Goal: Information Seeking & Learning: Learn about a topic

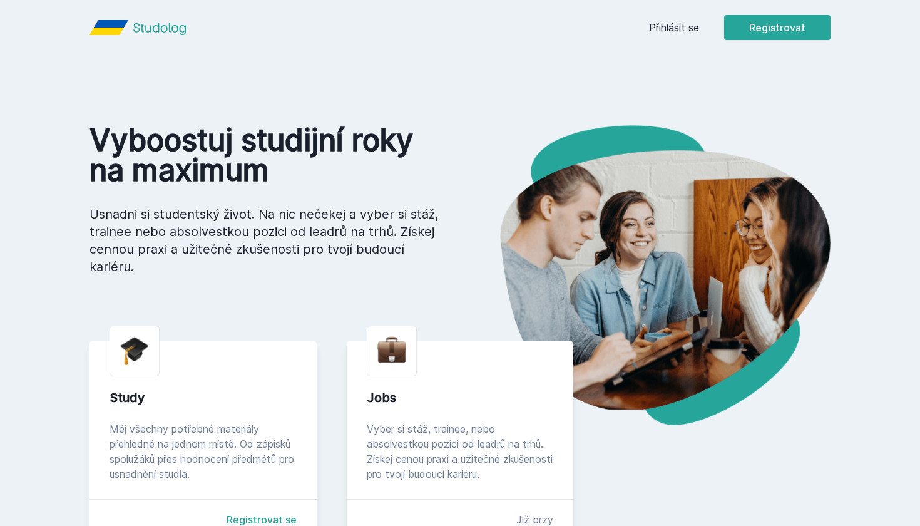
click at [695, 32] on link "Přihlásit se" at bounding box center [674, 27] width 50 height 15
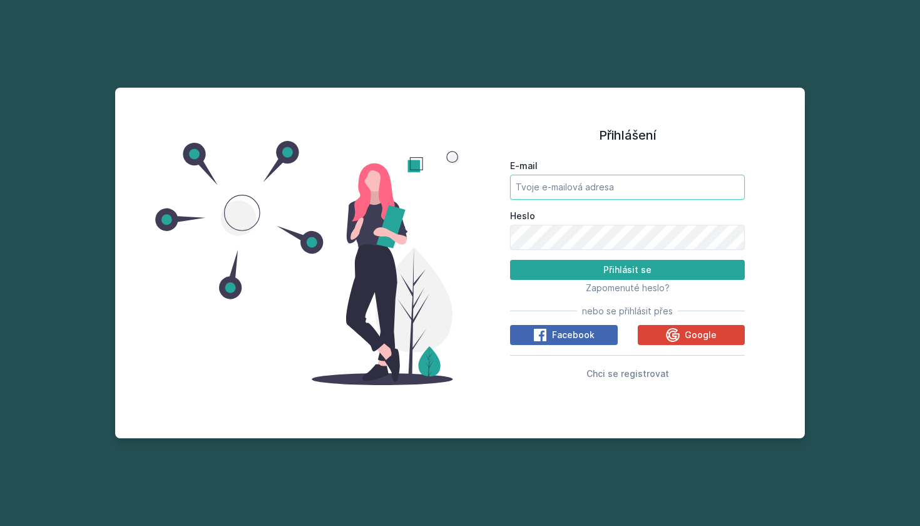
type input "[EMAIL_ADDRESS][DOMAIN_NAME]"
click at [627, 269] on button "Přihlásit se" at bounding box center [627, 270] width 235 height 20
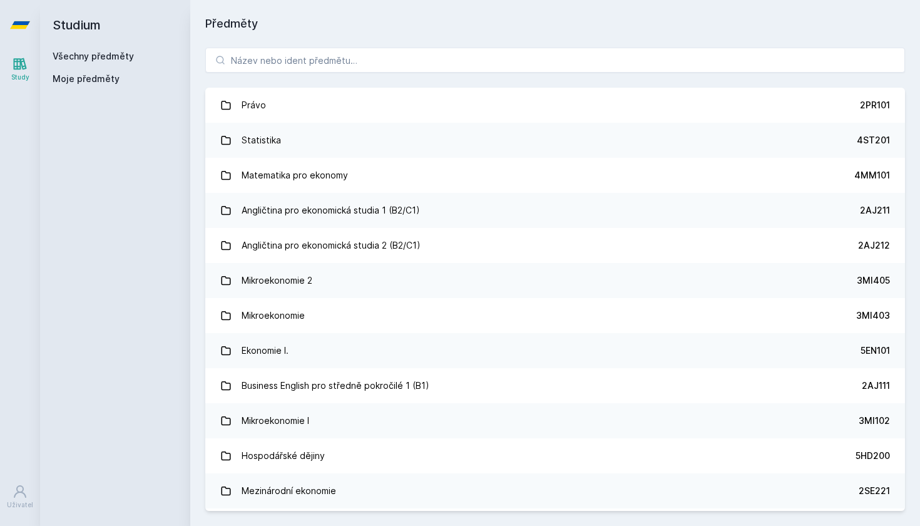
click at [377, 79] on div "Právo 2PR101 Statistika 4ST201 Matematika pro ekonomy 4MM101 Angličtina pro eko…" at bounding box center [555, 279] width 730 height 493
click at [378, 57] on input "search" at bounding box center [554, 60] width 699 height 25
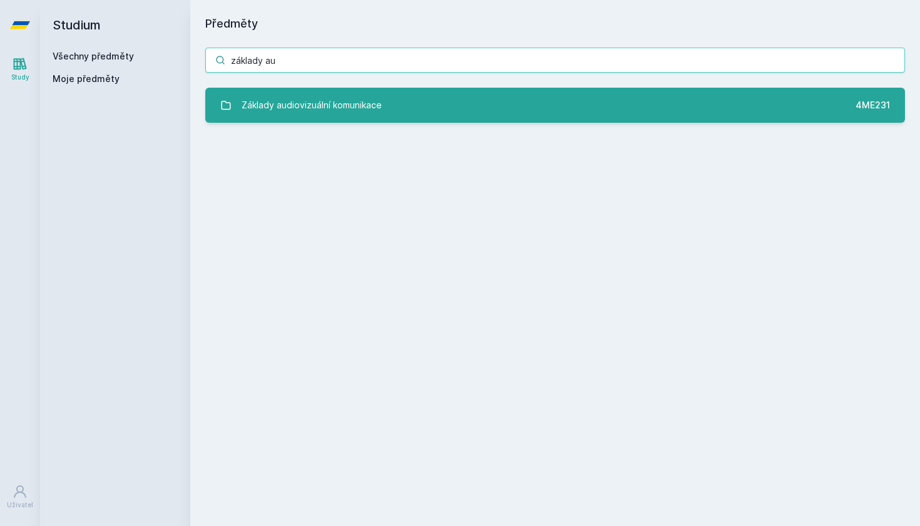
type input "základy au"
click at [325, 111] on div "Základy audiovizuální komunikace" at bounding box center [312, 105] width 140 height 25
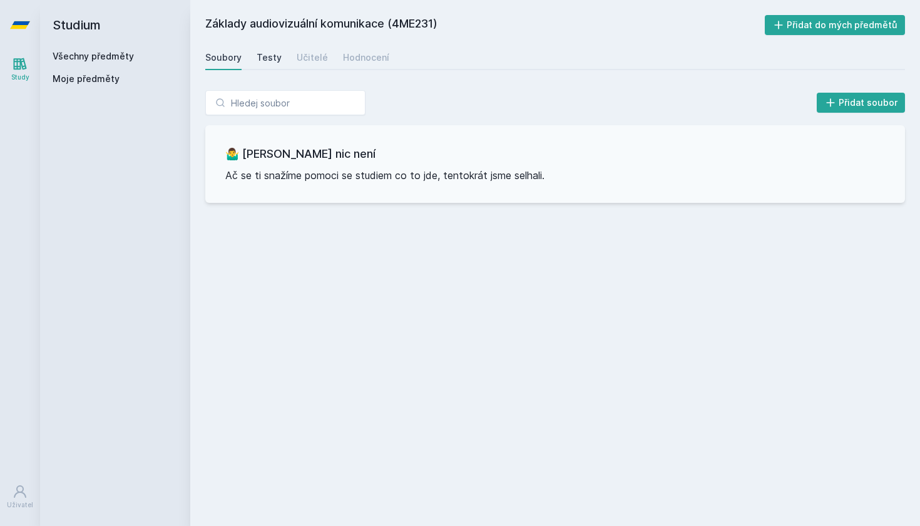
click at [275, 61] on div "Testy" at bounding box center [269, 57] width 25 height 13
click at [312, 60] on div "Učitelé" at bounding box center [312, 57] width 31 height 13
click at [391, 62] on div "Soubory Testy Učitelé Hodnocení" at bounding box center [554, 57] width 699 height 25
click at [372, 57] on div "Hodnocení" at bounding box center [366, 57] width 46 height 13
